Goal: Task Accomplishment & Management: Manage account settings

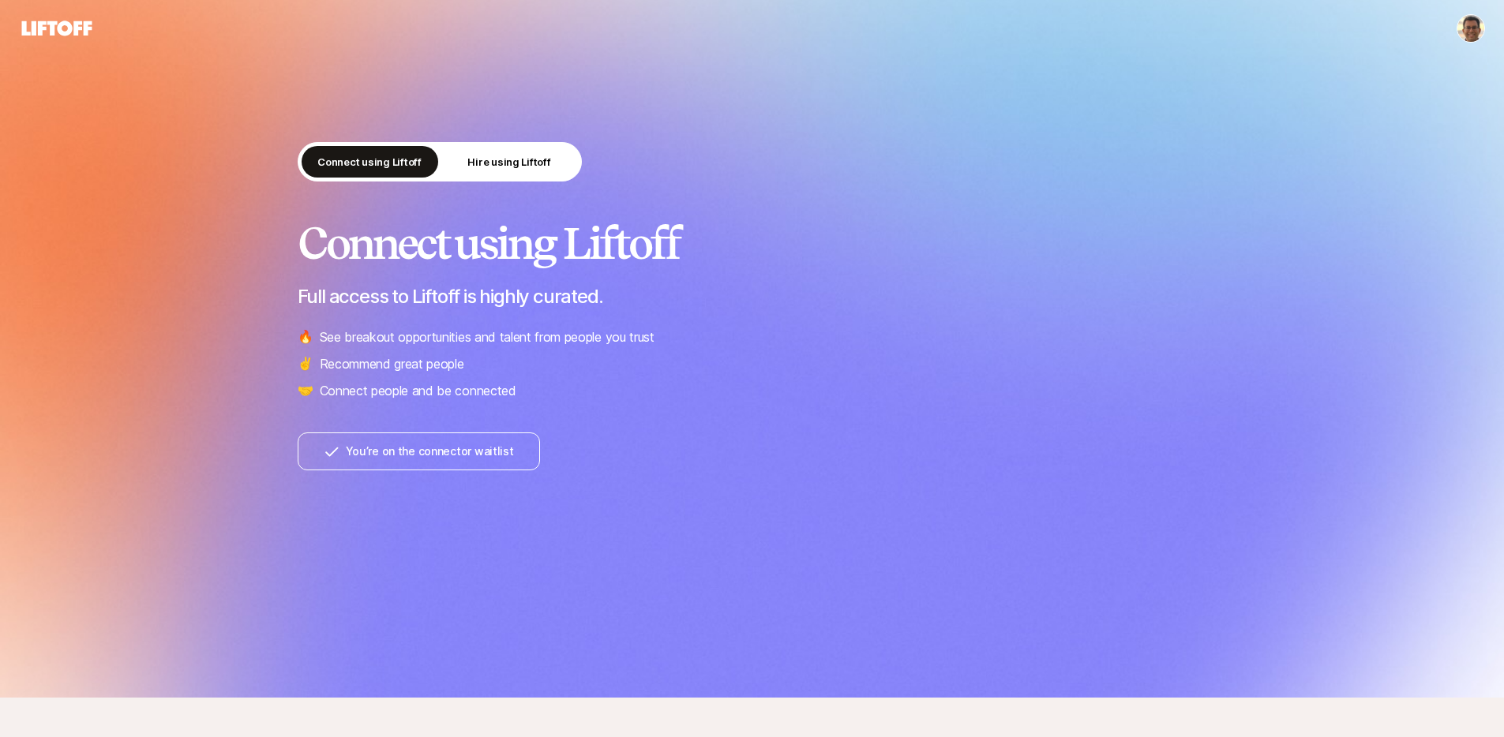
click at [1476, 32] on html "Connect using Liftoff Hire using Liftoff Connect using Liftoff Full access to L…" at bounding box center [752, 368] width 1504 height 737
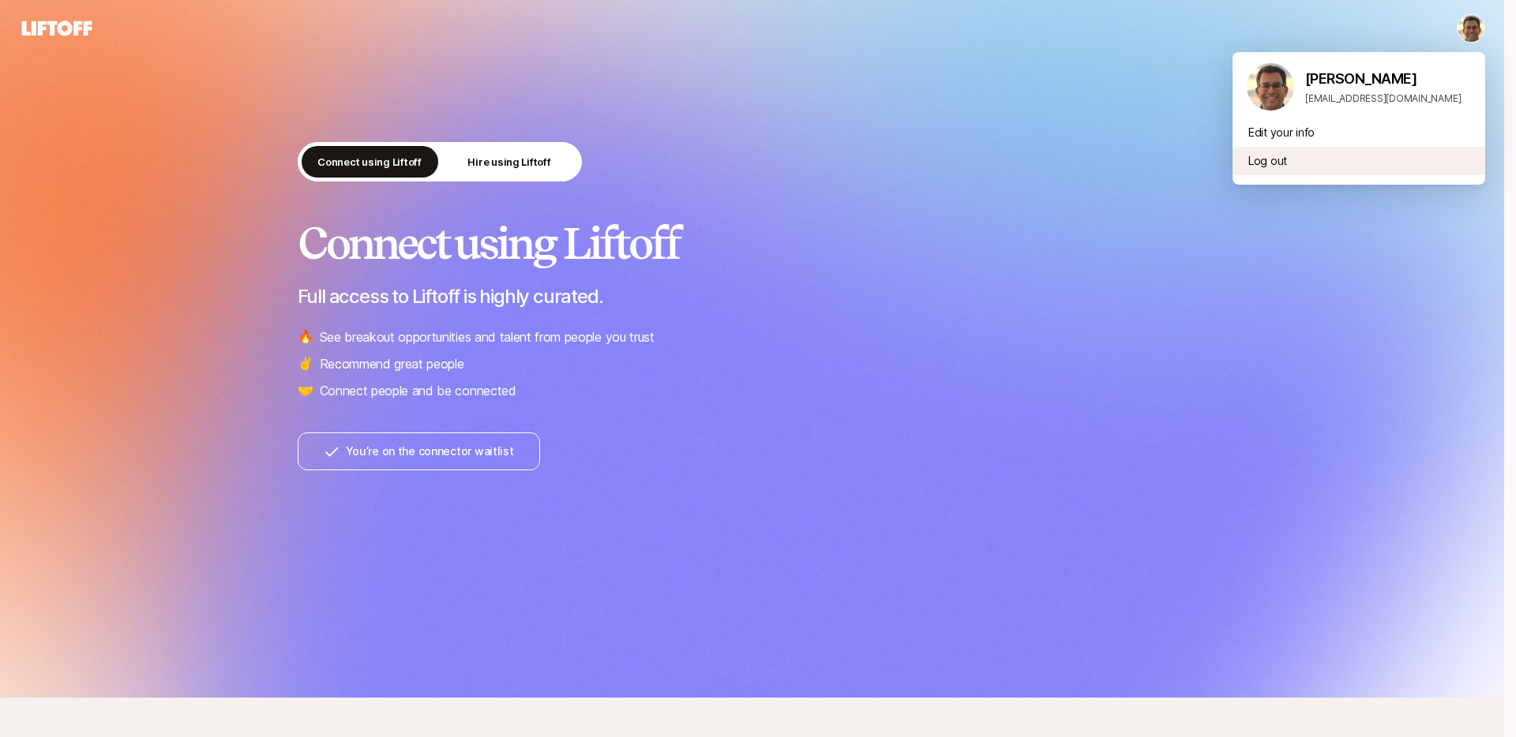
click at [1266, 158] on div "Log out" at bounding box center [1358, 161] width 253 height 28
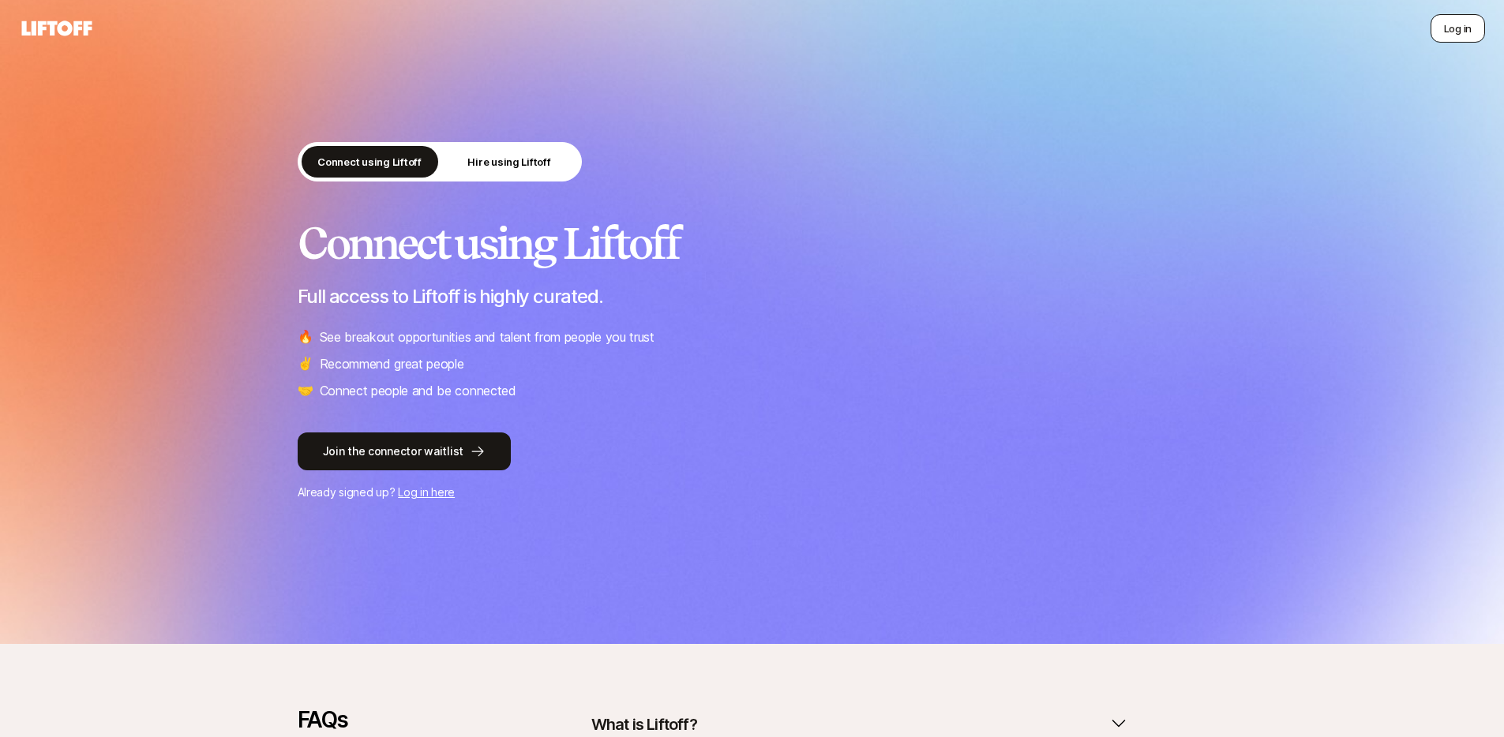
click at [1444, 24] on button "Log in" at bounding box center [1458, 28] width 54 height 28
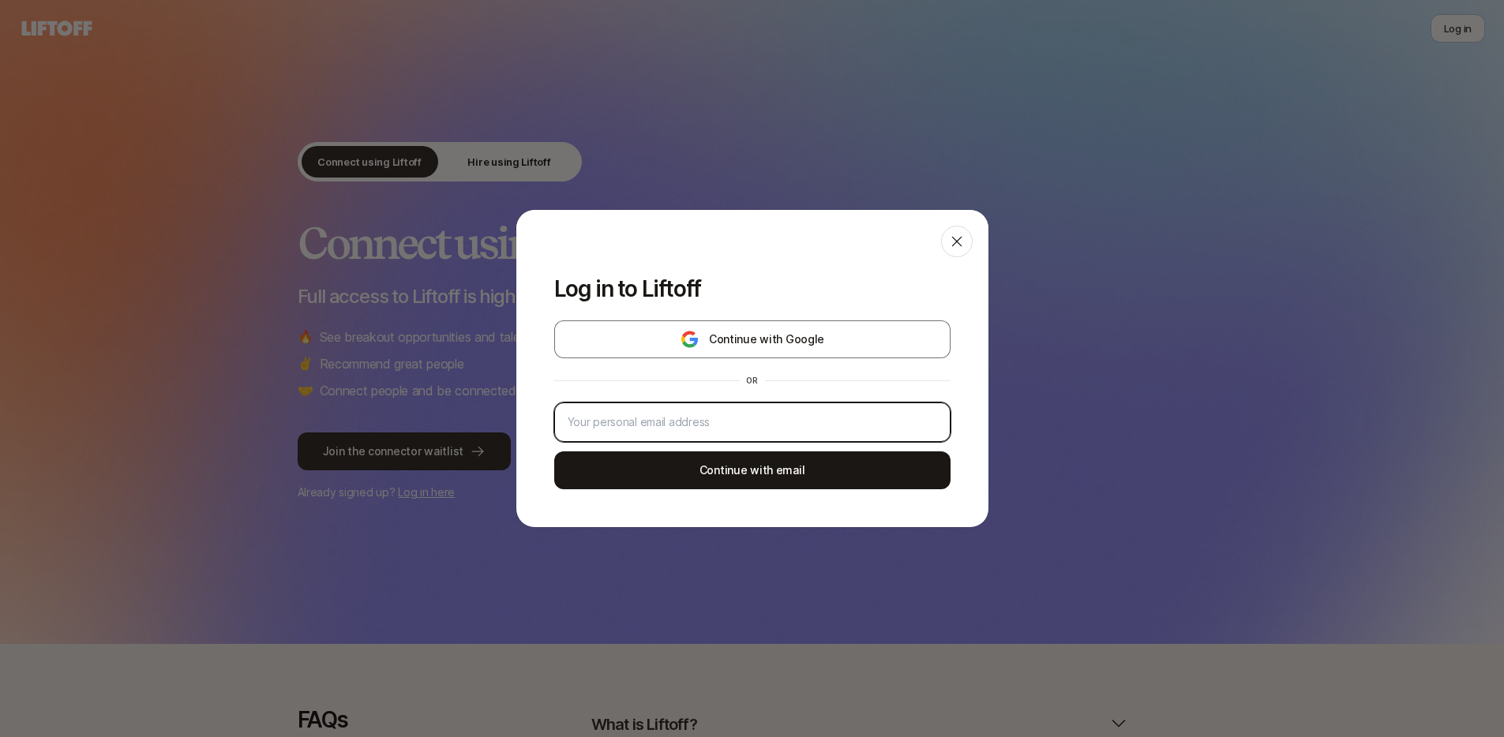
click at [760, 415] on input "email" at bounding box center [752, 422] width 369 height 19
type input "[EMAIL_ADDRESS][DOMAIN_NAME]"
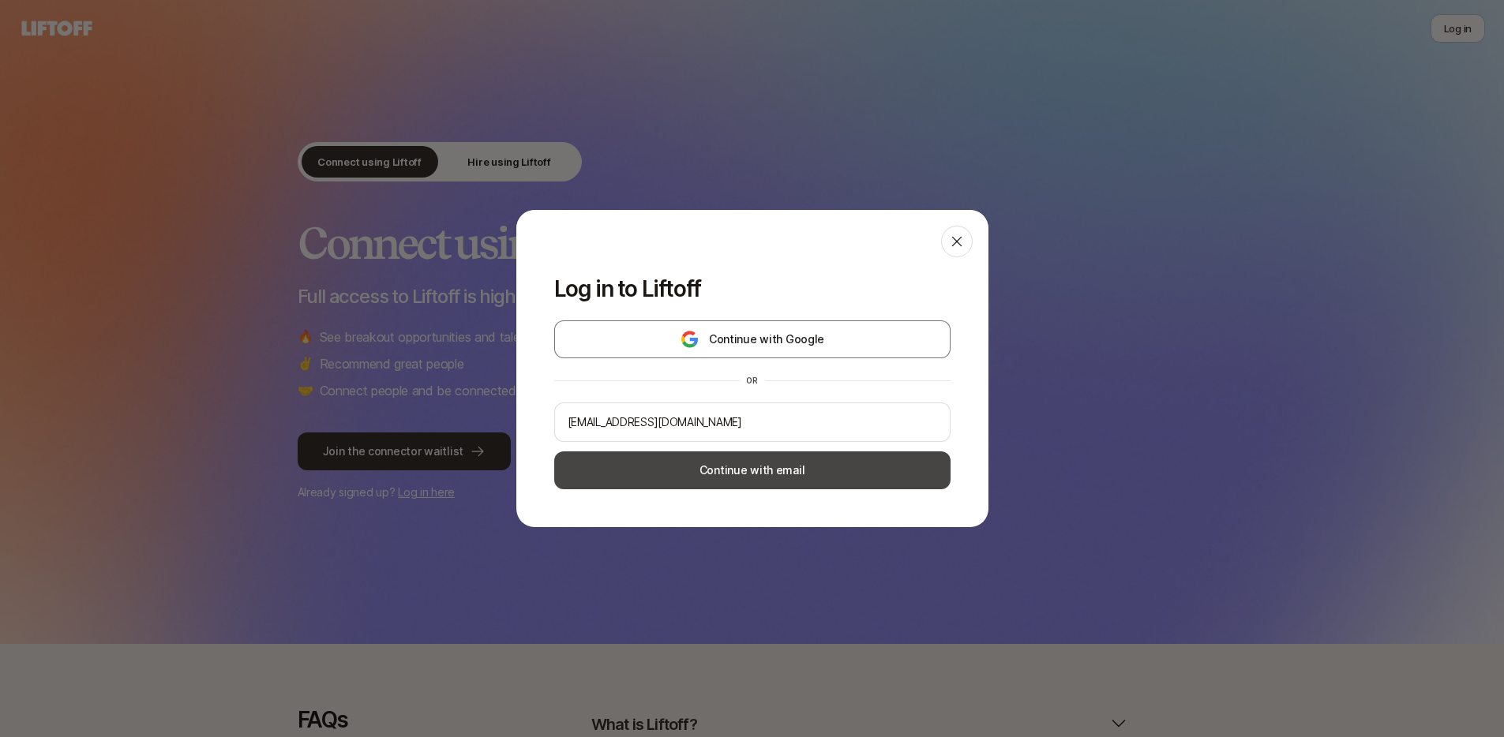
click at [763, 472] on button "Continue with email" at bounding box center [752, 471] width 396 height 38
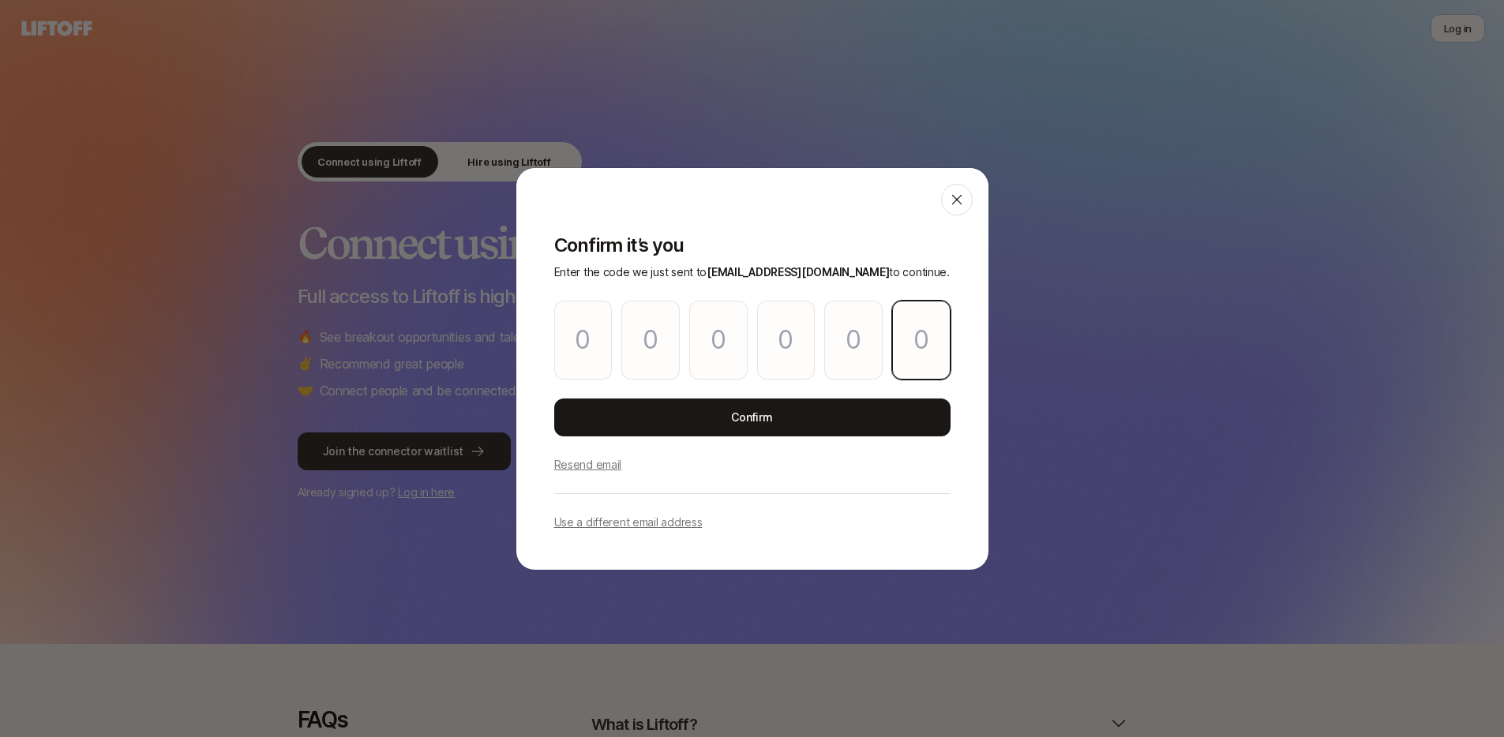
paste input "4"
type input "7"
type input "9"
type input "3"
type input "2"
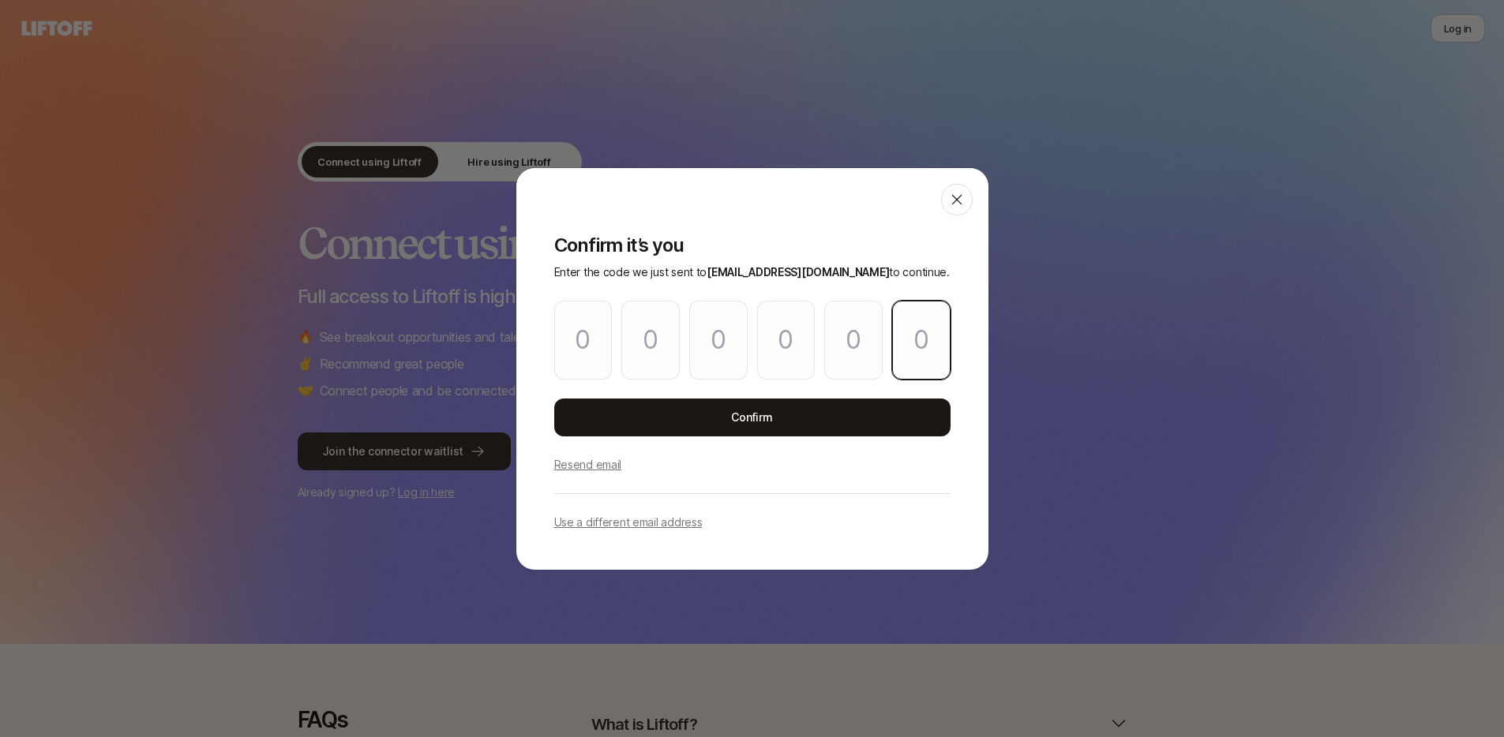
type input "9"
type input "4"
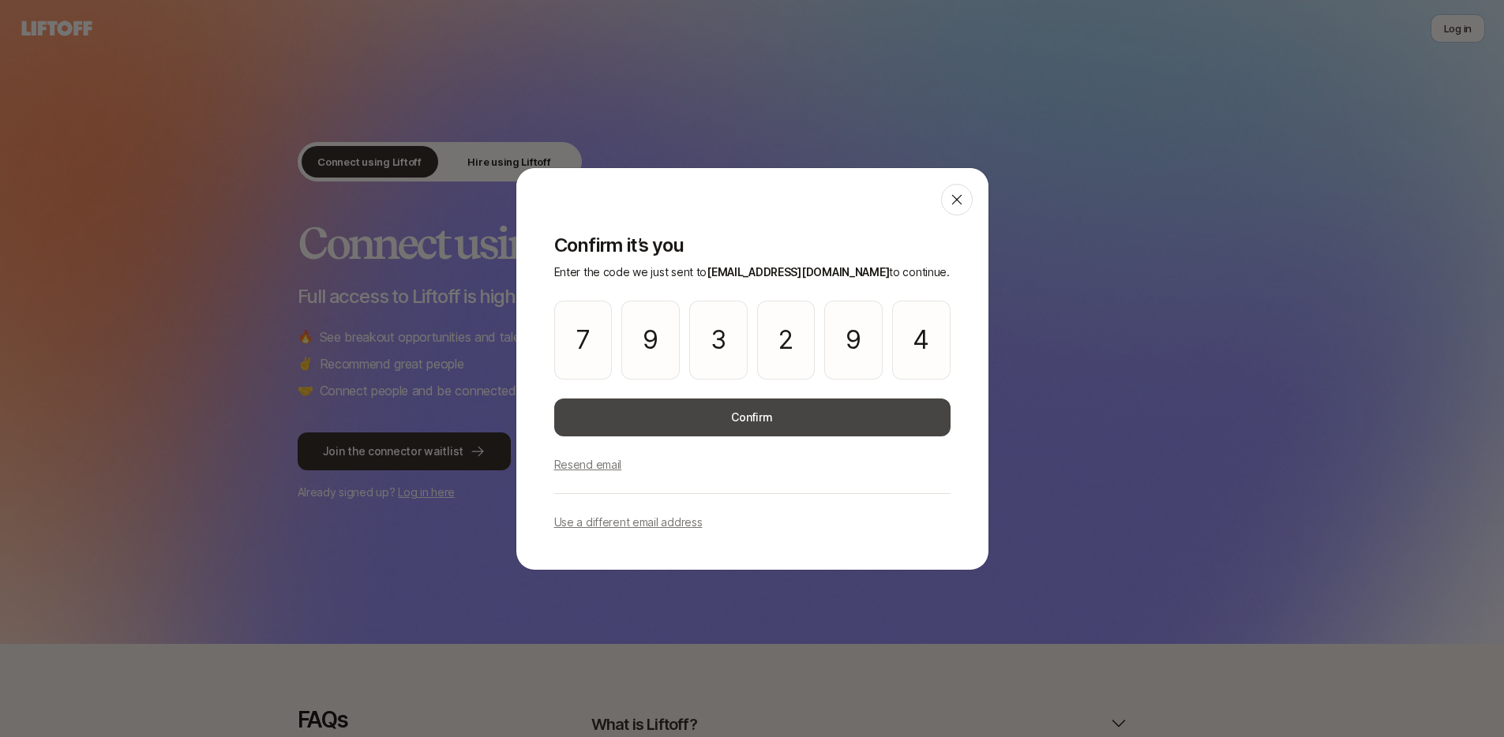
click at [676, 419] on button "Confirm" at bounding box center [752, 418] width 396 height 38
